Goal: Task Accomplishment & Management: Manage account settings

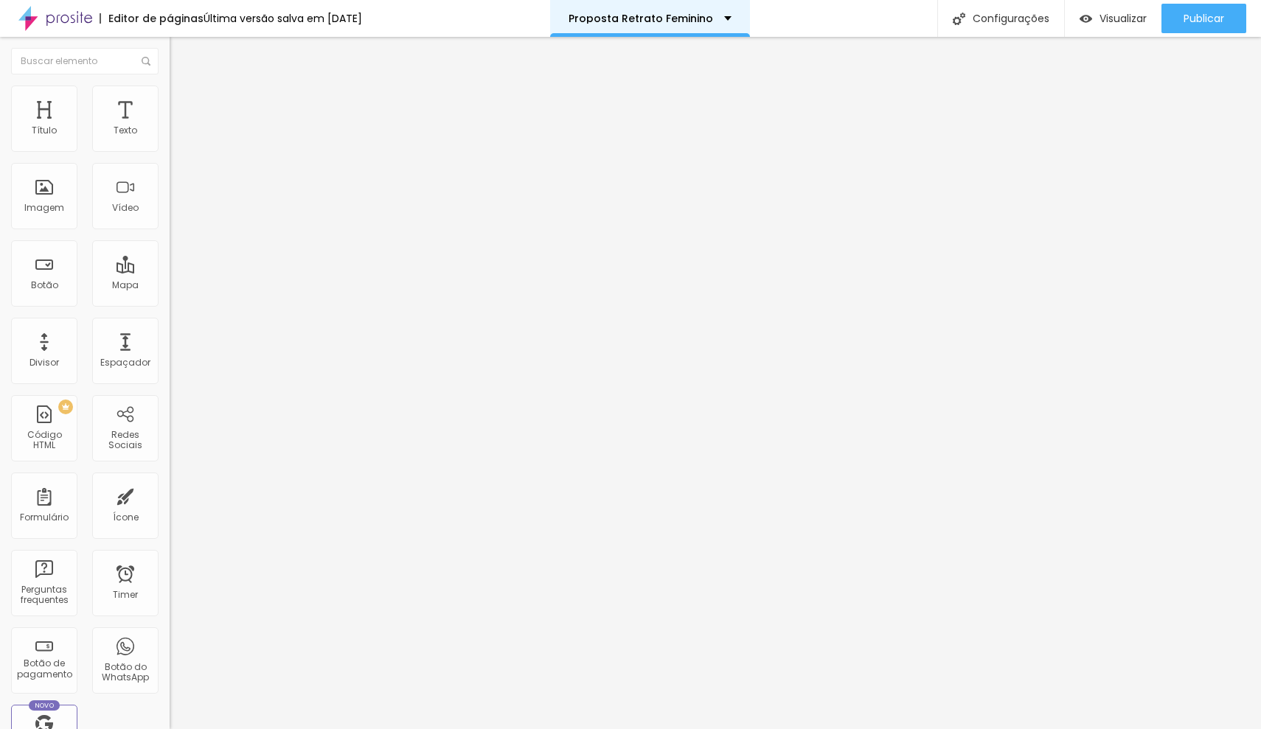
click at [687, 23] on p "Proposta Retrato Feminino" at bounding box center [641, 18] width 145 height 10
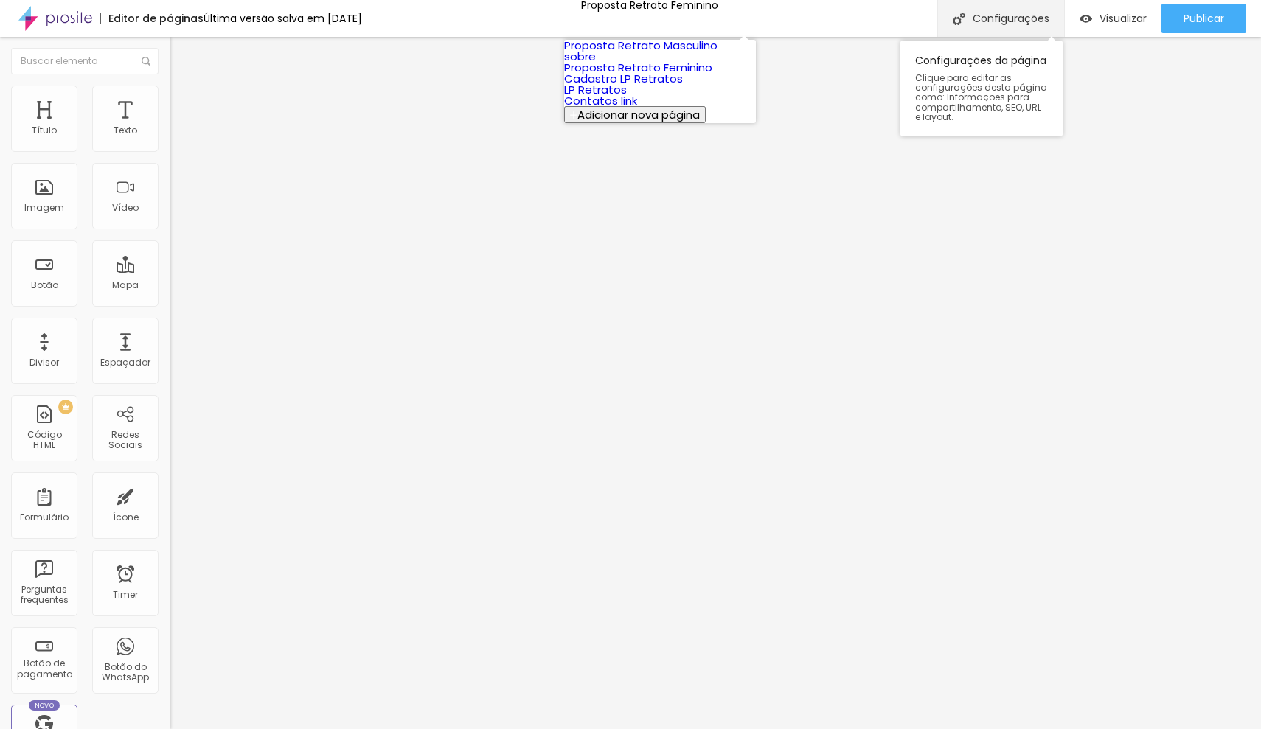
click at [976, 19] on div "Configurações" at bounding box center [1000, 18] width 127 height 37
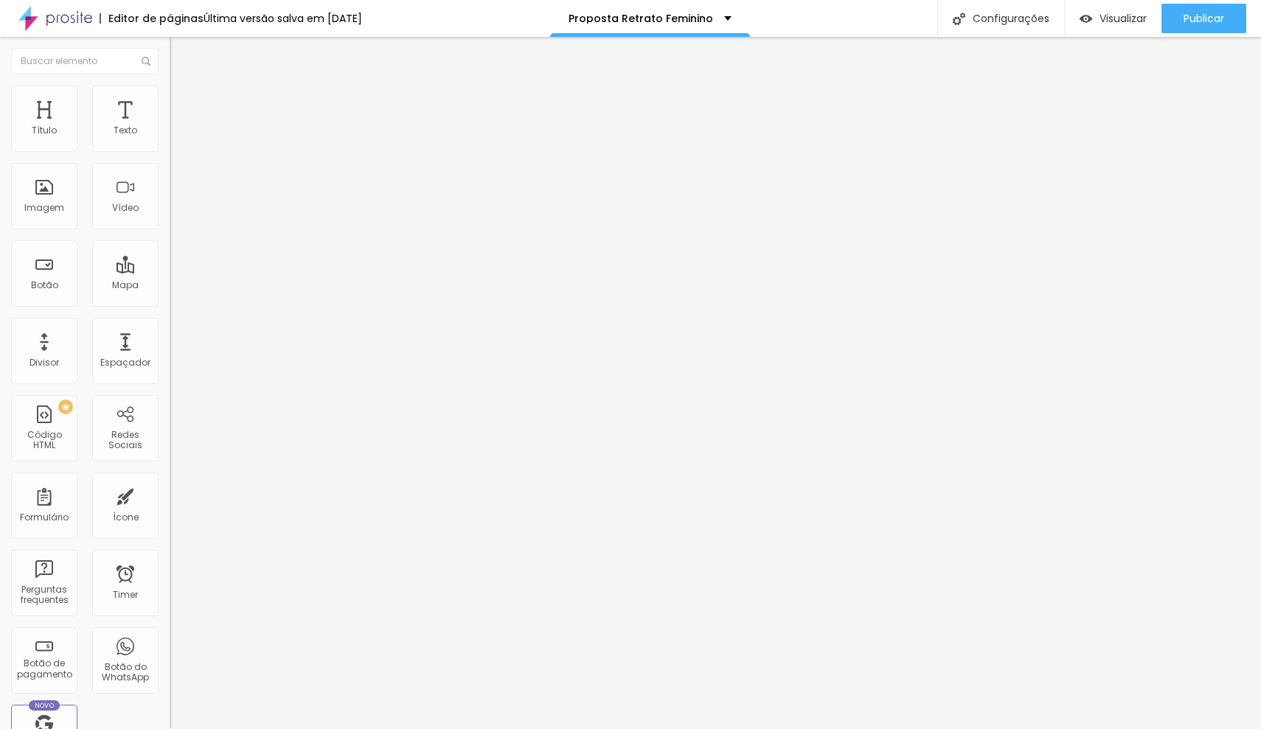
drag, startPoint x: 597, startPoint y: 270, endPoint x: 737, endPoint y: 267, distance: 140.1
type input "/proposta-retrato-2025"
drag, startPoint x: 583, startPoint y: 198, endPoint x: 743, endPoint y: 197, distance: 160.8
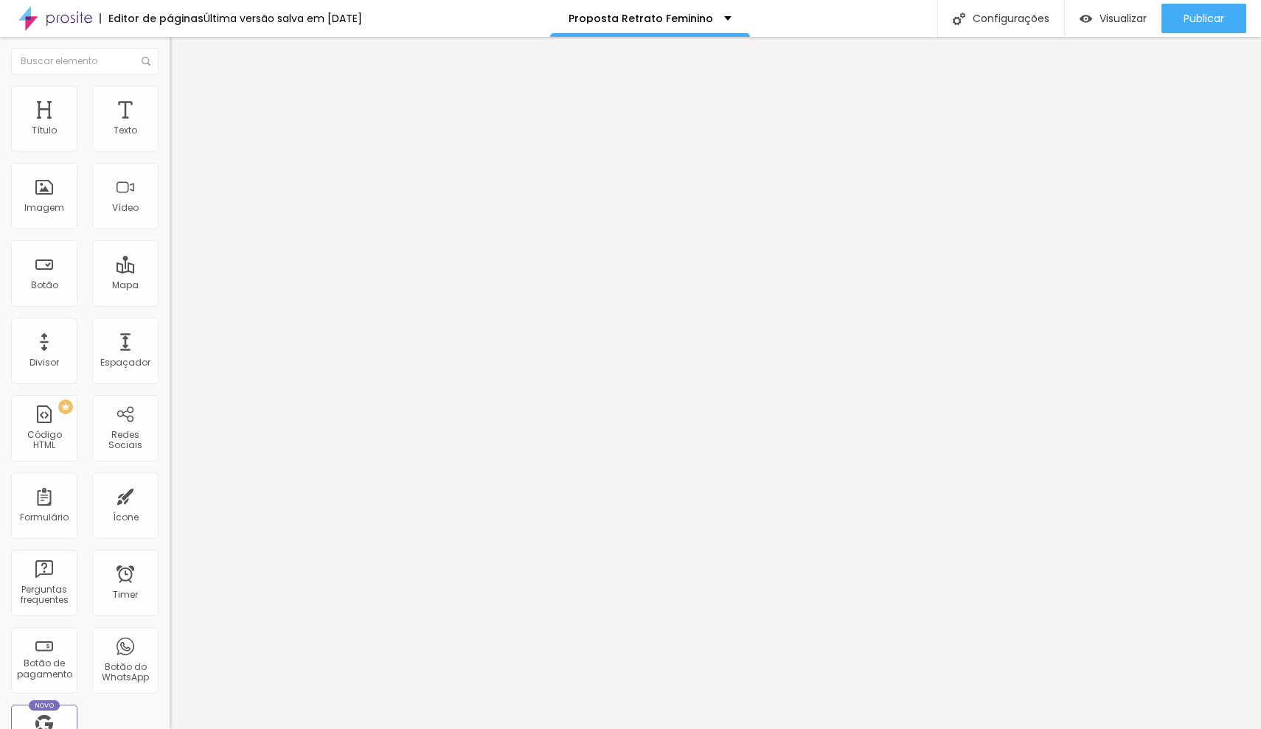
drag, startPoint x: 587, startPoint y: 269, endPoint x: 669, endPoint y: 268, distance: 81.9
type input "Proposta Retrato 2025"
drag, startPoint x: 593, startPoint y: 269, endPoint x: 552, endPoint y: 270, distance: 40.6
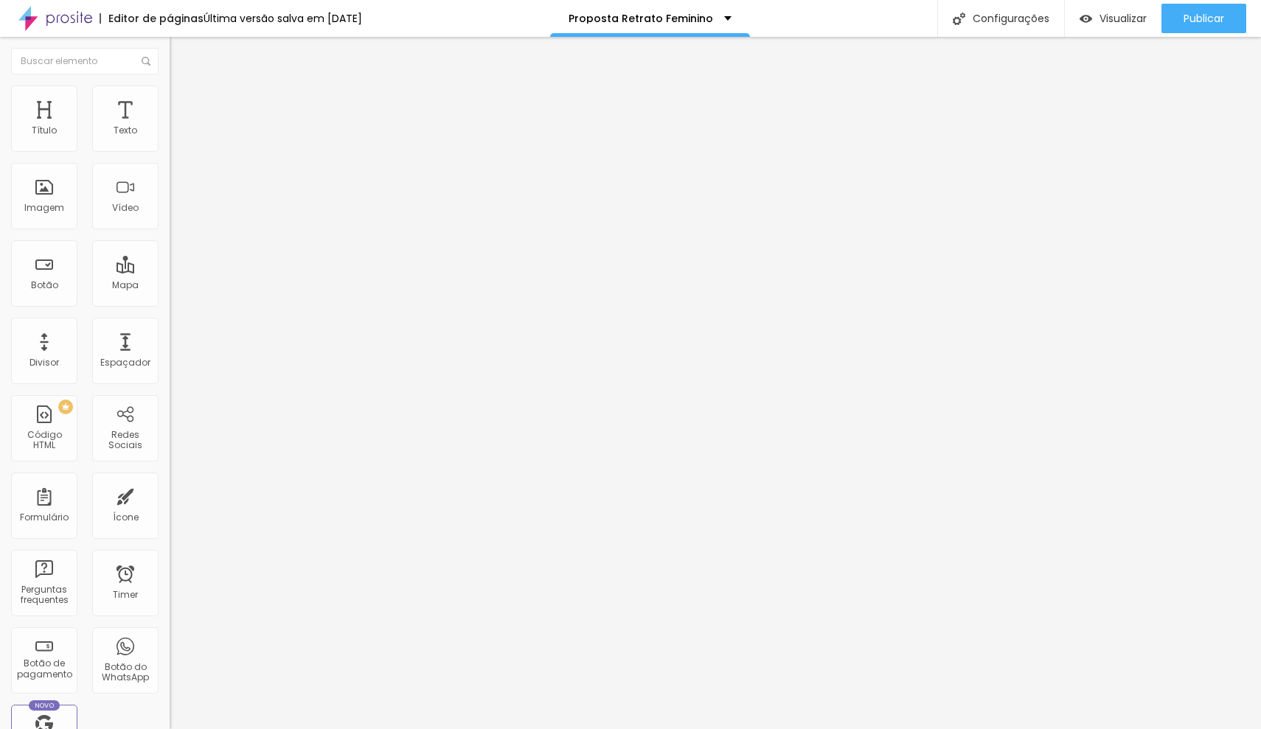
type input "/proposta-2025"
drag, startPoint x: 656, startPoint y: 204, endPoint x: 404, endPoint y: 205, distance: 252.2
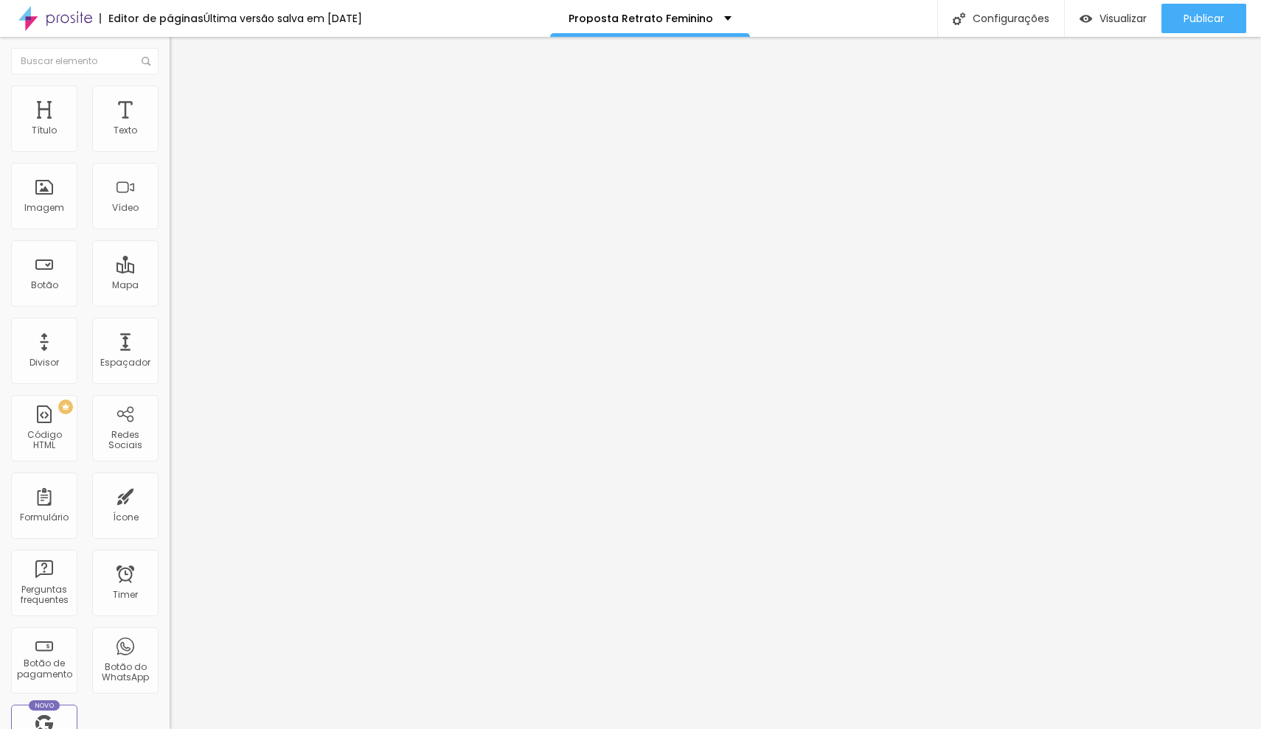
paste input "de Posicionamento de Imagem"
type input "Proposta de Posicionamento de Imagem"
type input "19"
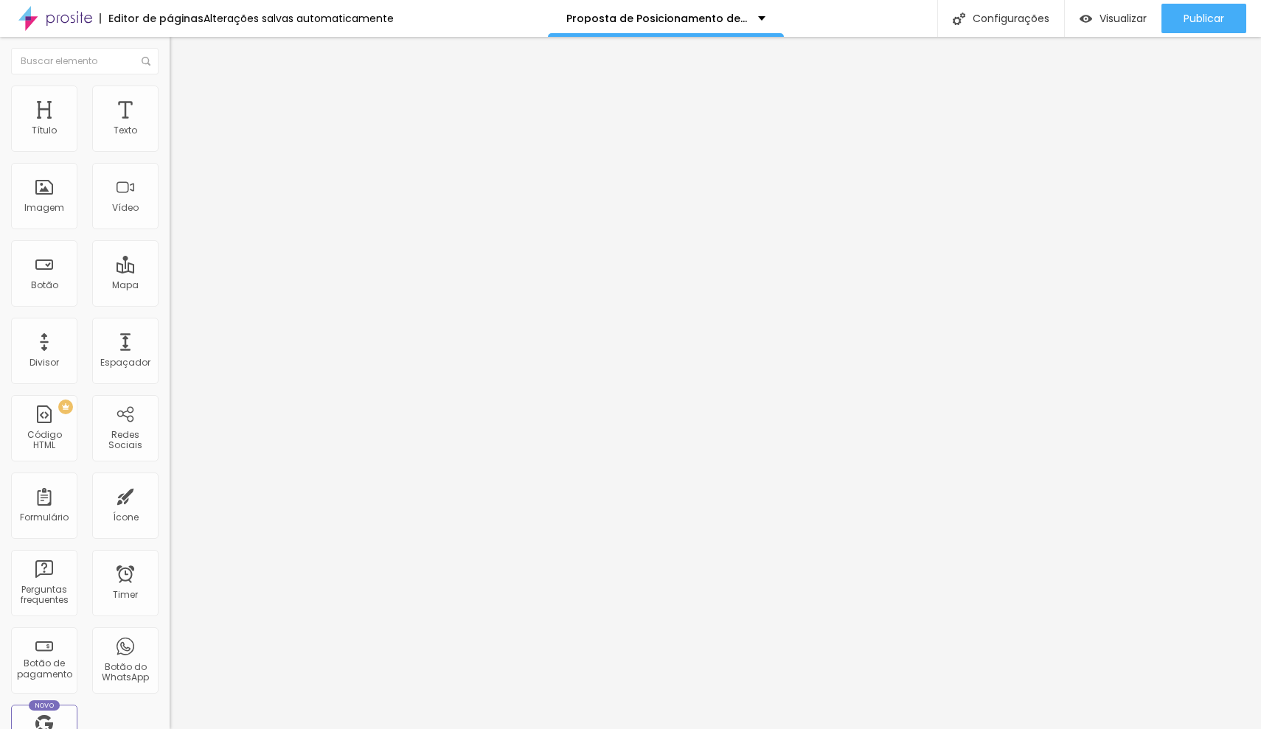
type input "19"
type input "20"
type input "21"
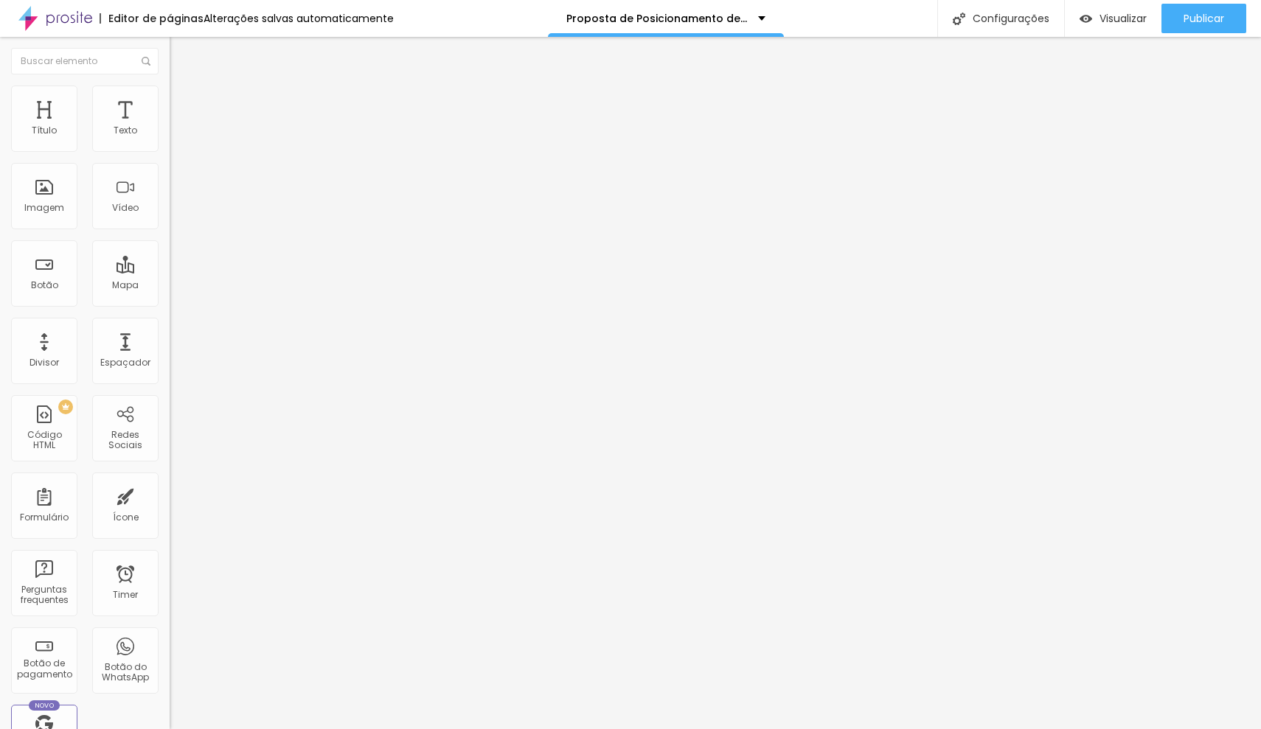
type input "22"
type input "23"
type input "24"
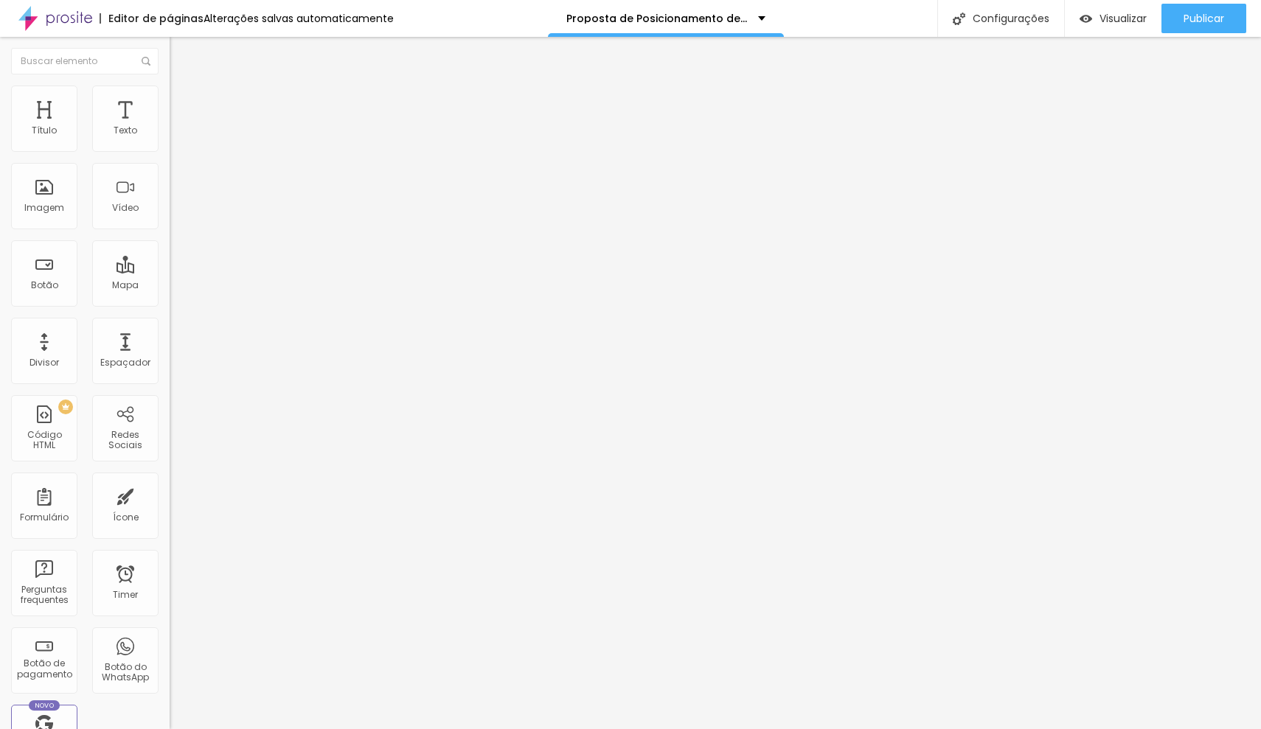
type input "24"
type input "25"
type input "26"
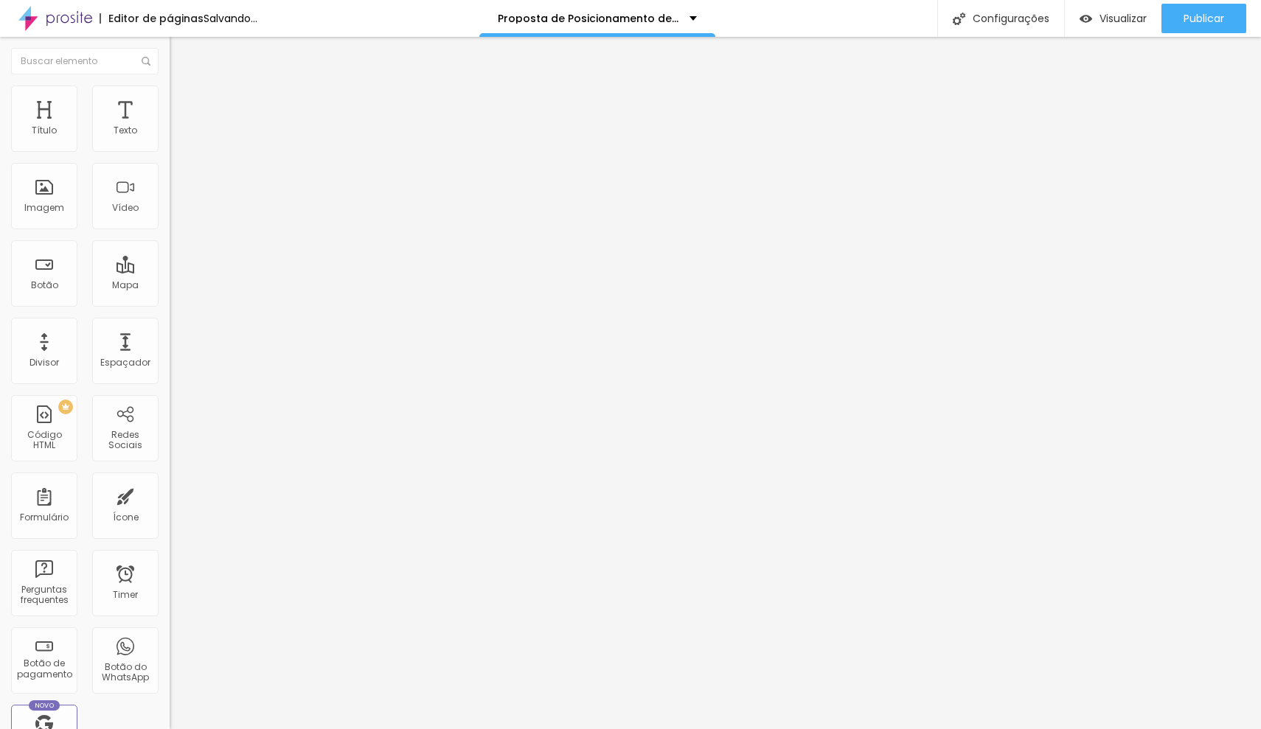
drag, startPoint x: 76, startPoint y: 145, endPoint x: 102, endPoint y: 144, distance: 25.9
type input "26"
click at [170, 271] on input "range" at bounding box center [217, 277] width 95 height 12
click at [170, 127] on span "Trocar imagem" at bounding box center [210, 120] width 80 height 13
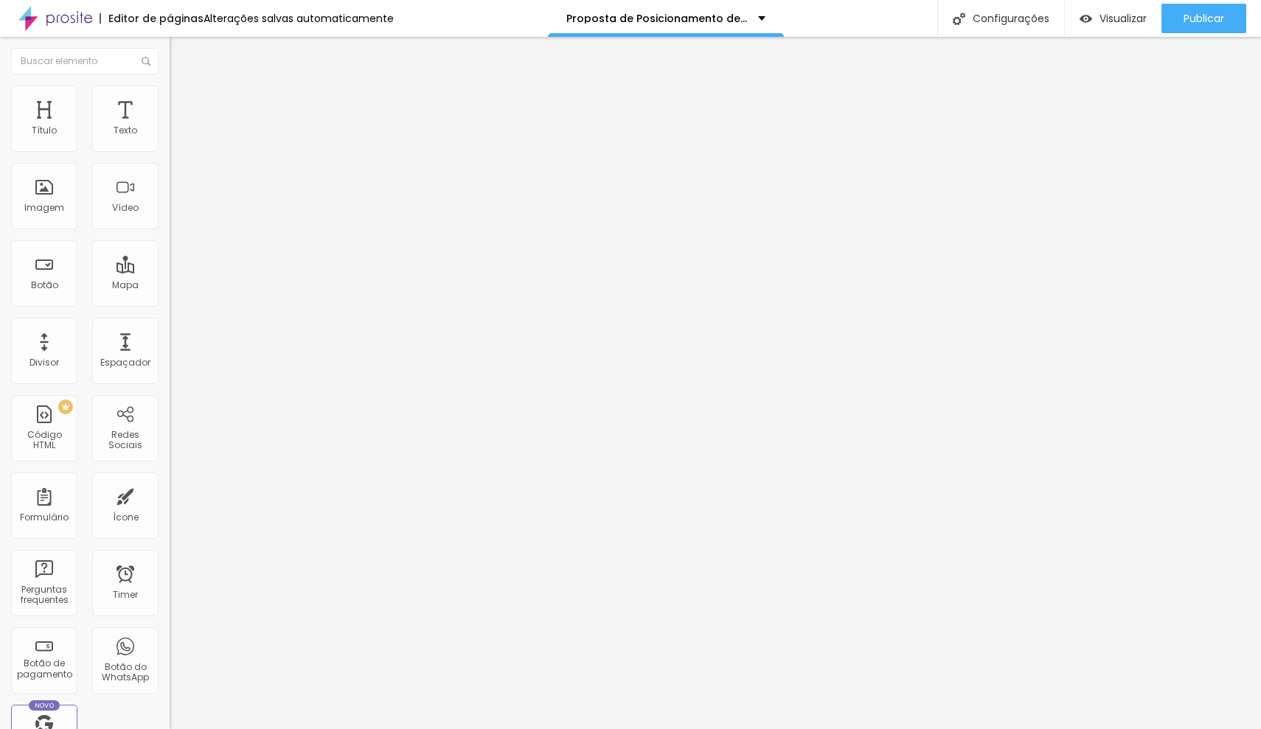
click at [170, 127] on span "Trocar imagem" at bounding box center [210, 120] width 80 height 13
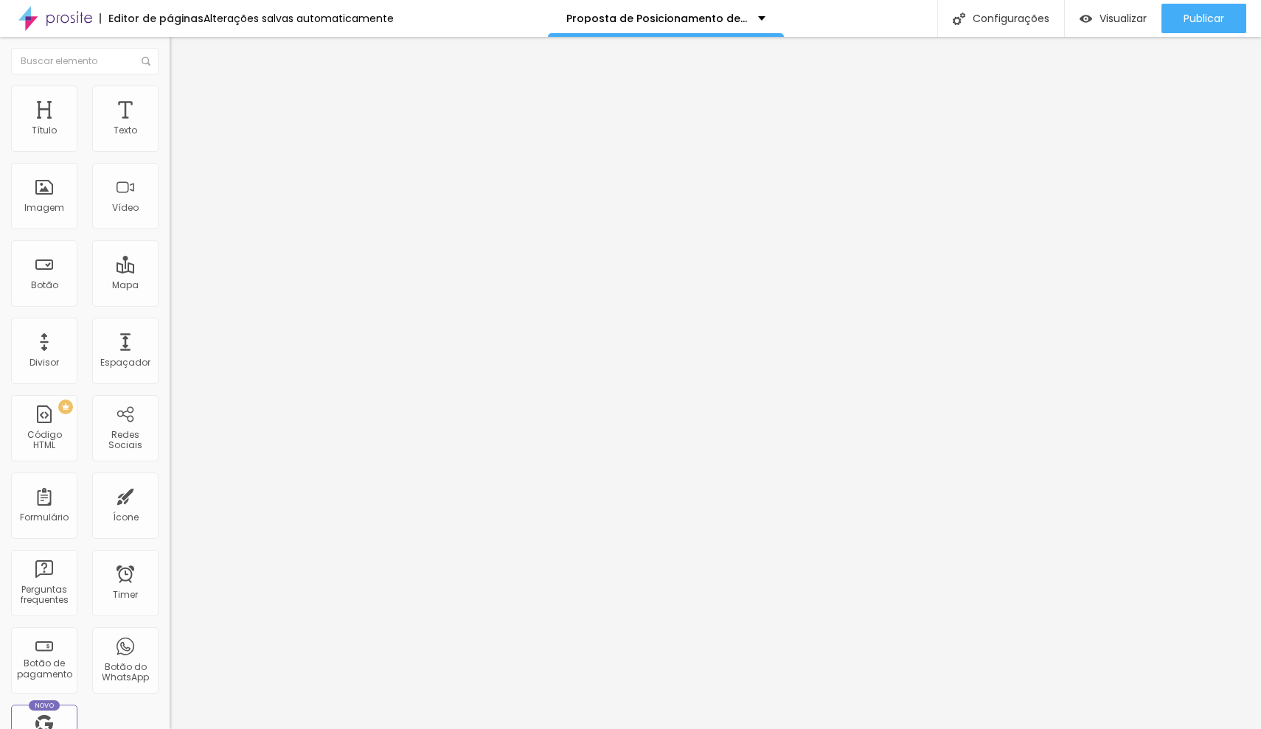
click at [170, 127] on span "Trocar imagem" at bounding box center [210, 120] width 80 height 13
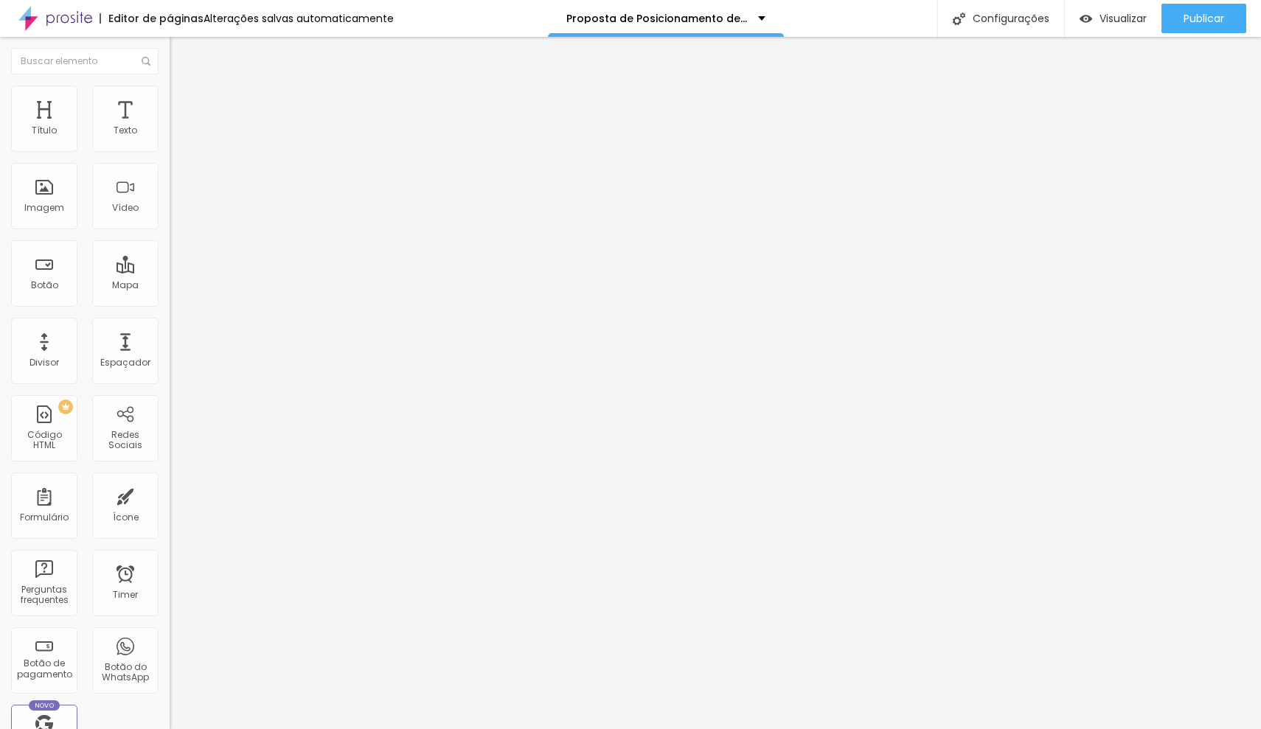
click at [170, 127] on span "Trocar imagem" at bounding box center [210, 120] width 80 height 13
click at [318, 729] on div at bounding box center [630, 738] width 1261 height 0
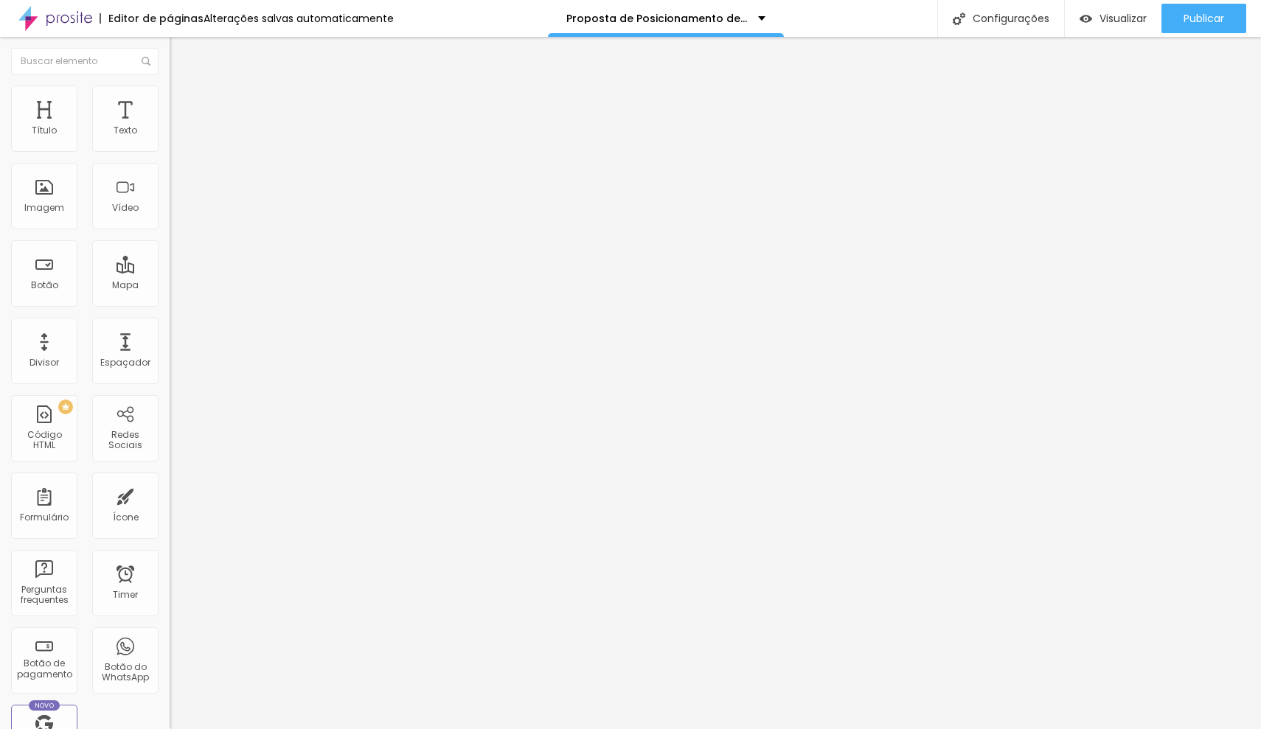
click at [170, 127] on span "Trocar imagem" at bounding box center [210, 120] width 80 height 13
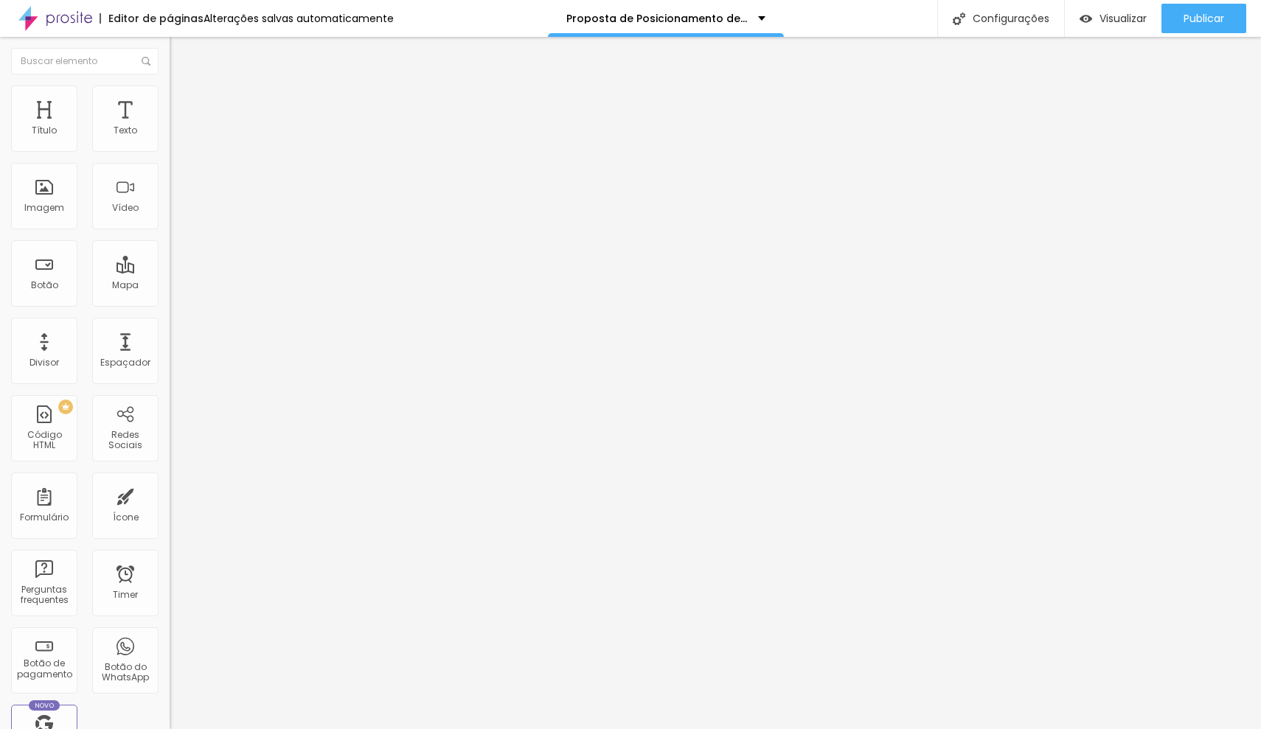
click at [170, 127] on span "Trocar imagem" at bounding box center [210, 120] width 80 height 13
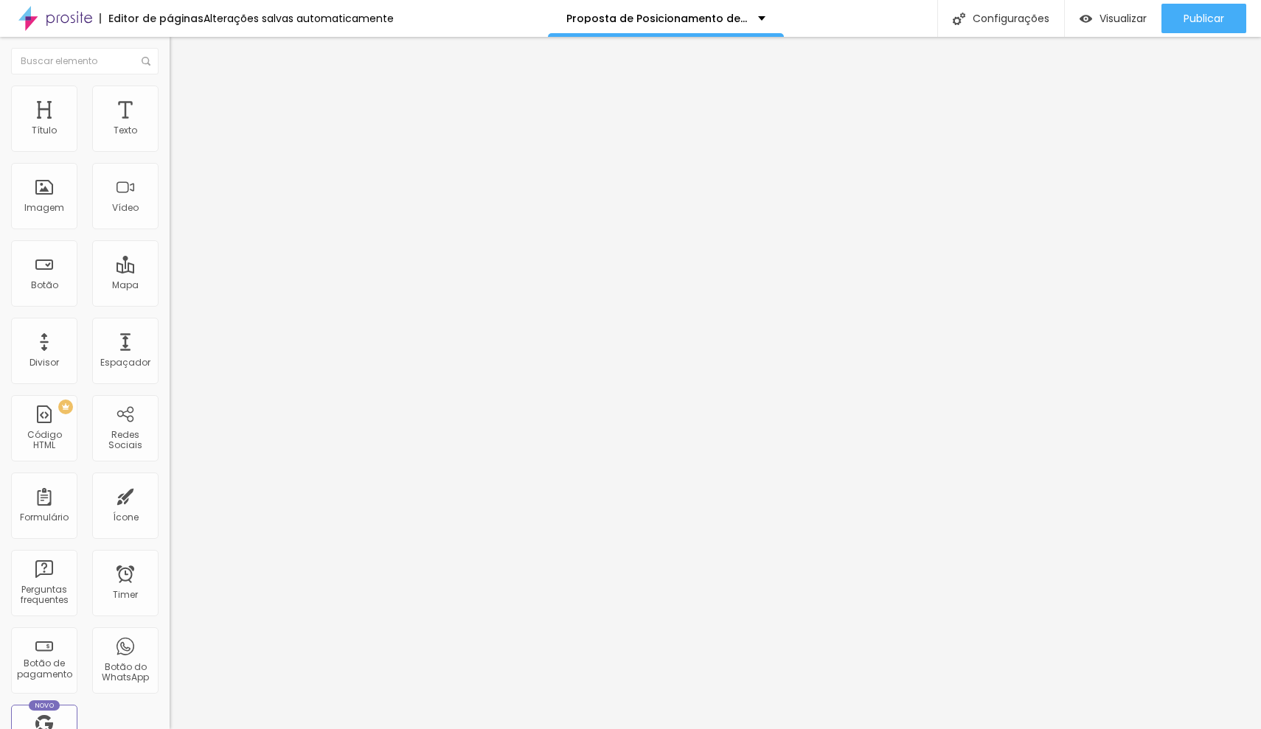
click at [170, 127] on span "Trocar imagem" at bounding box center [210, 120] width 80 height 13
click at [1191, 13] on span "Publicar" at bounding box center [1204, 19] width 41 height 12
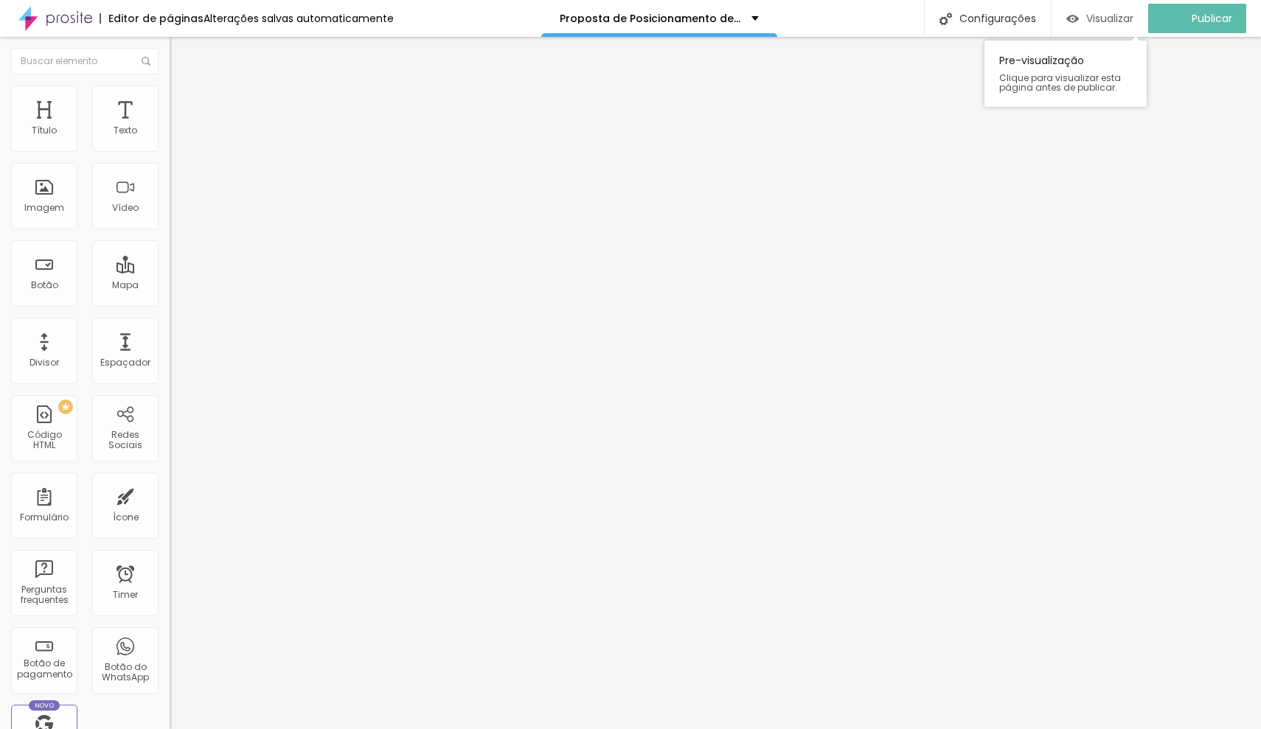
click at [1121, 19] on span "Visualizar" at bounding box center [1109, 19] width 47 height 12
